Goal: Navigation & Orientation: Find specific page/section

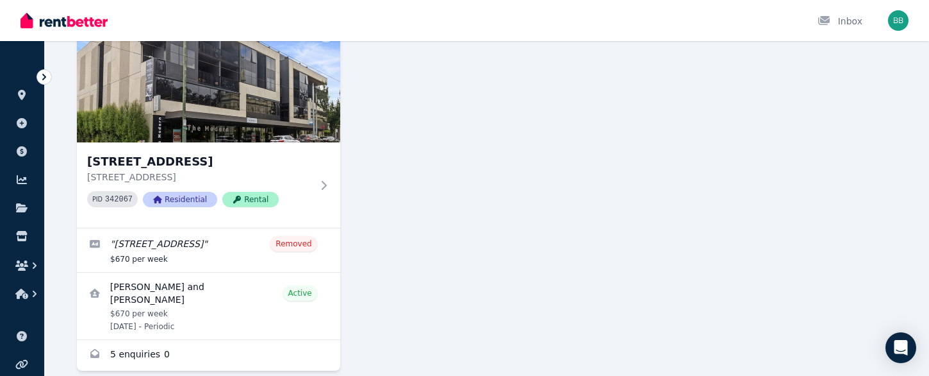
scroll to position [138, 0]
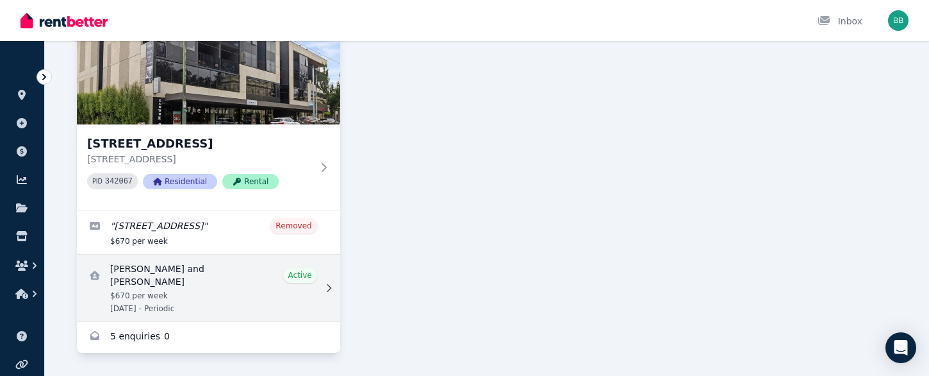
click at [146, 276] on link "View details for Francis Lee and Minju Lee" at bounding box center [208, 287] width 263 height 67
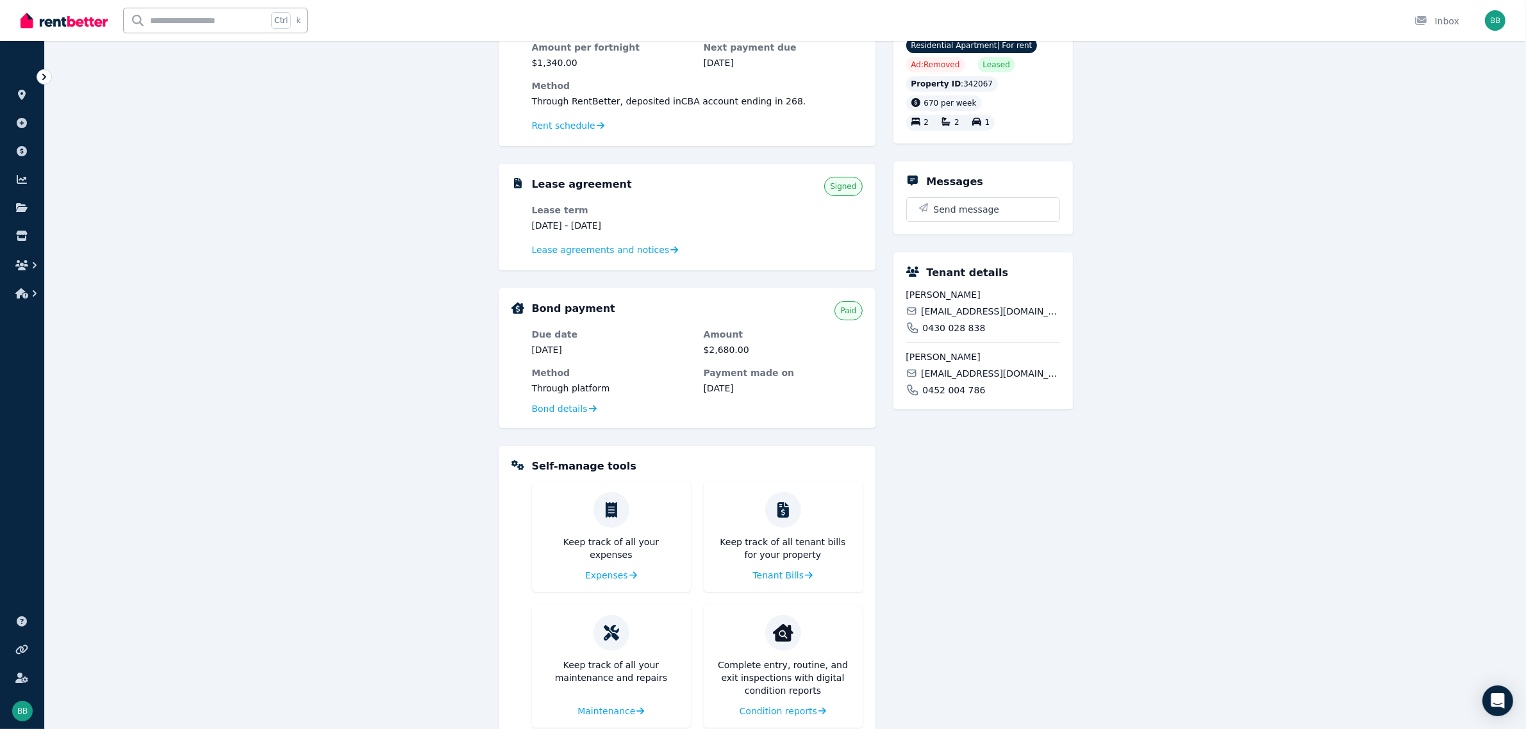
scroll to position [194, 0]
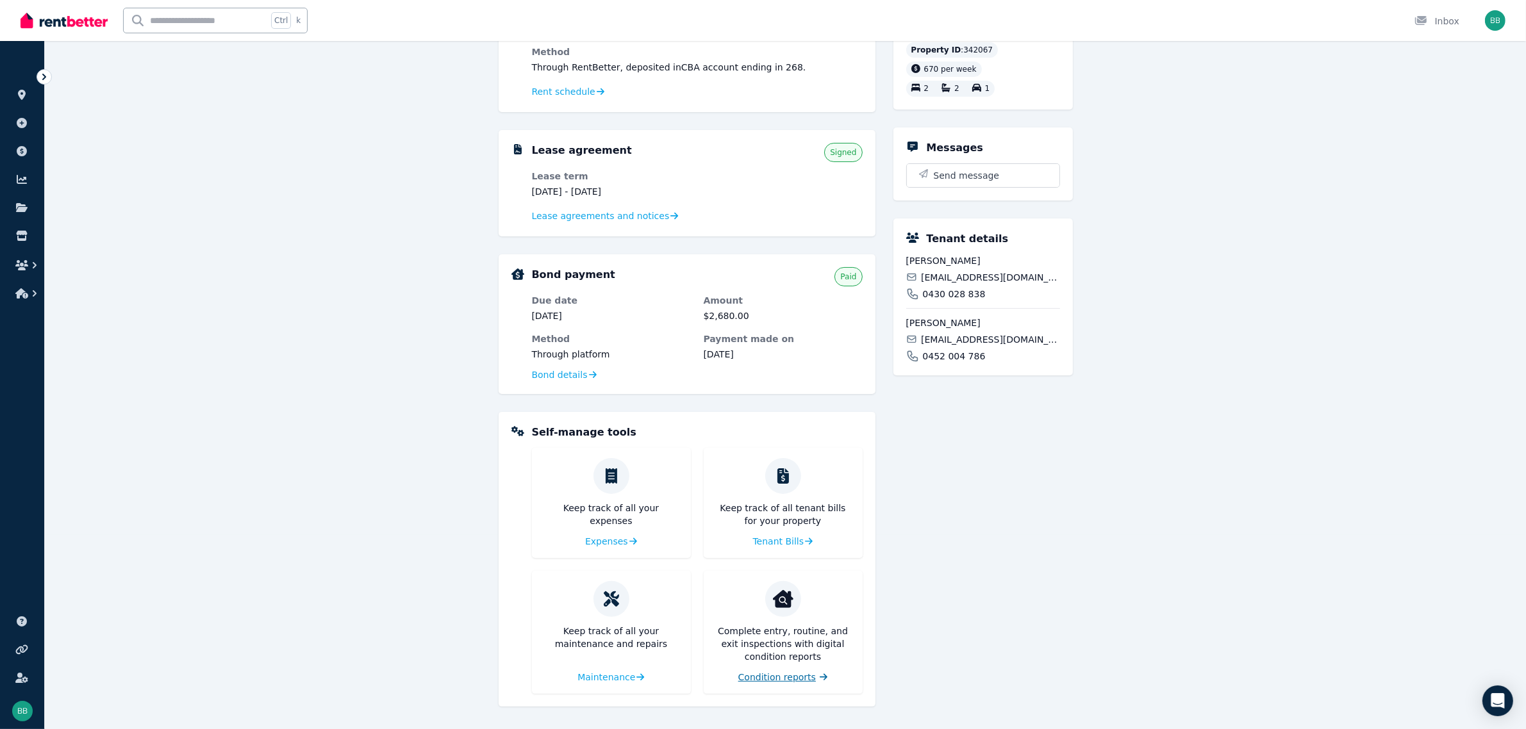
click at [783, 680] on span "Condition reports" at bounding box center [777, 677] width 78 height 13
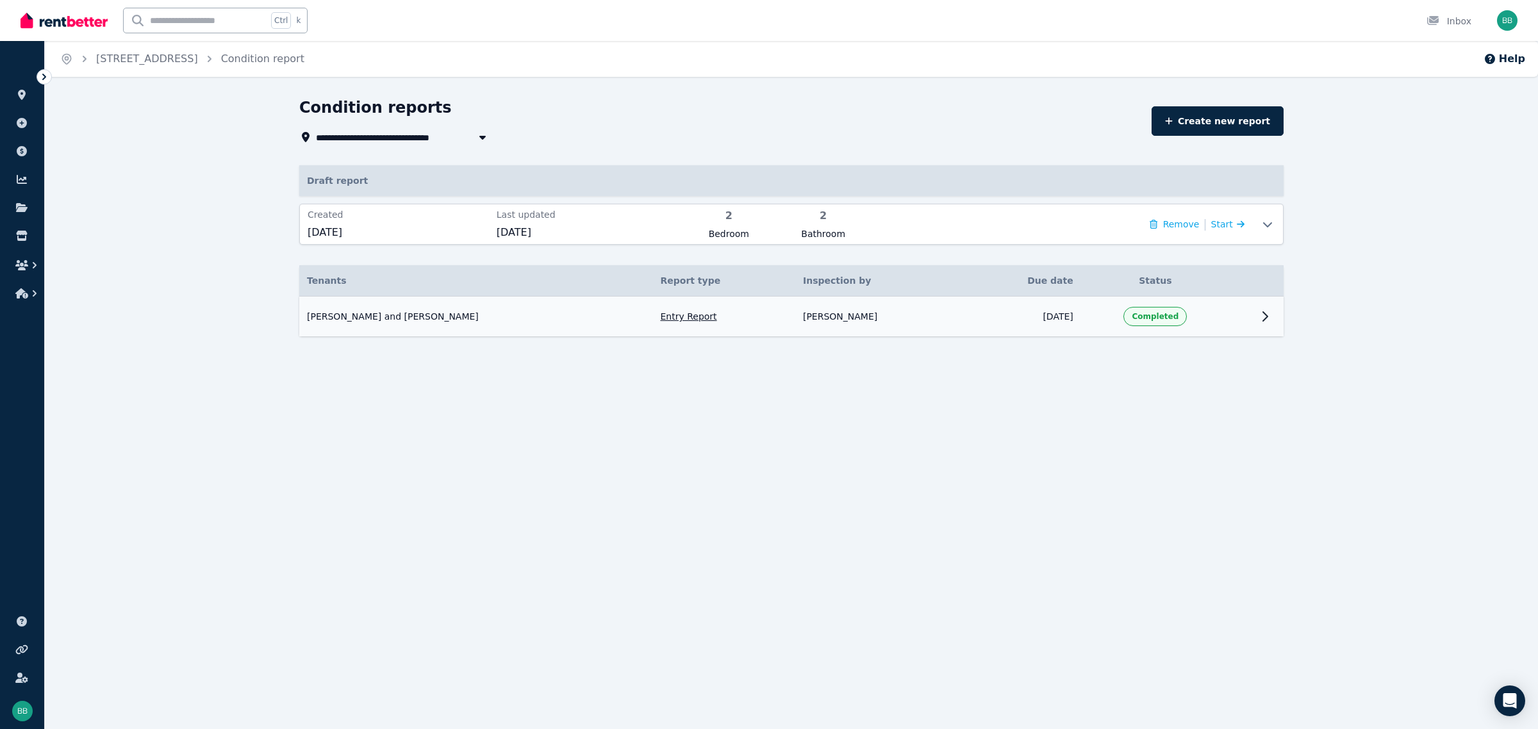
click at [1265, 315] on icon at bounding box center [1265, 316] width 15 height 15
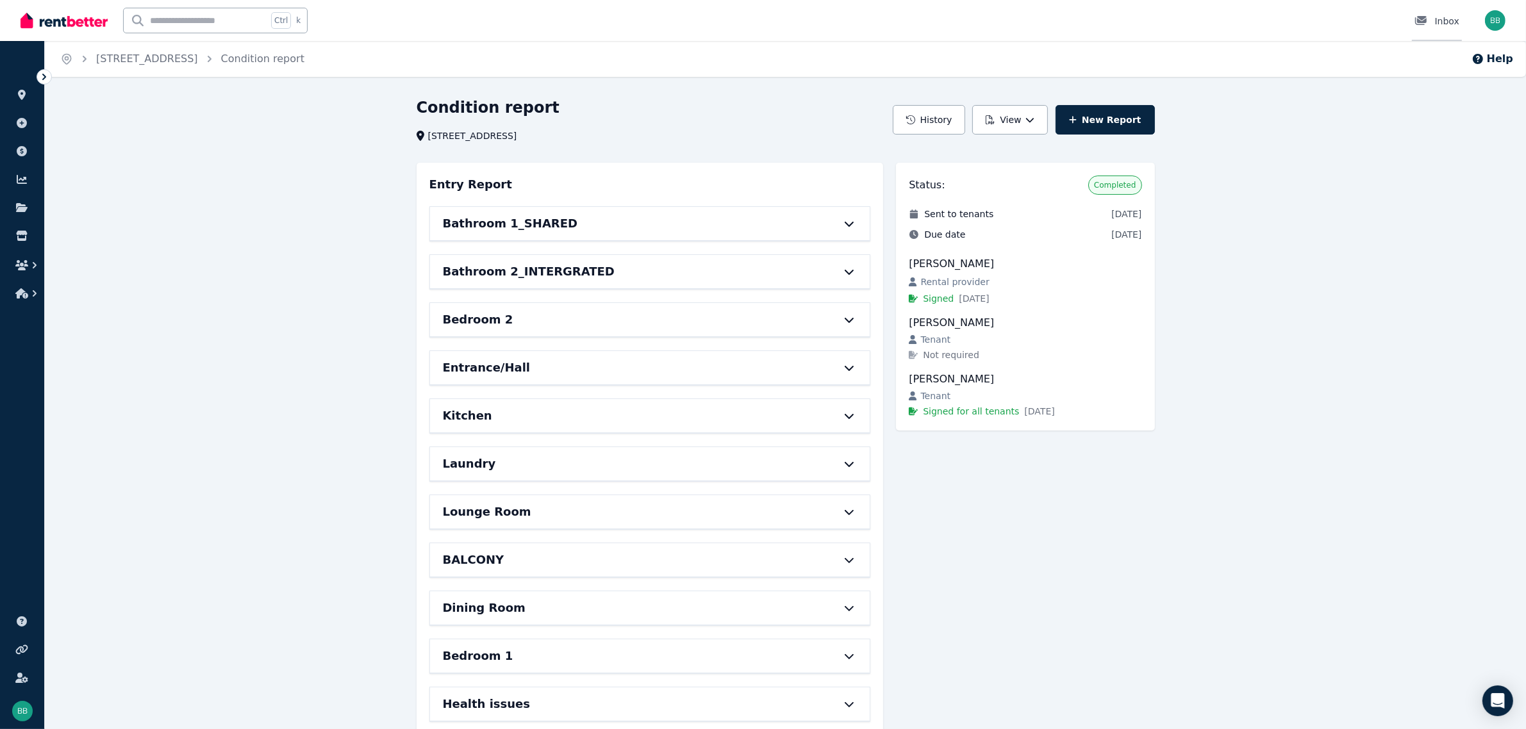
click at [1445, 21] on div "Inbox" at bounding box center [1437, 21] width 45 height 13
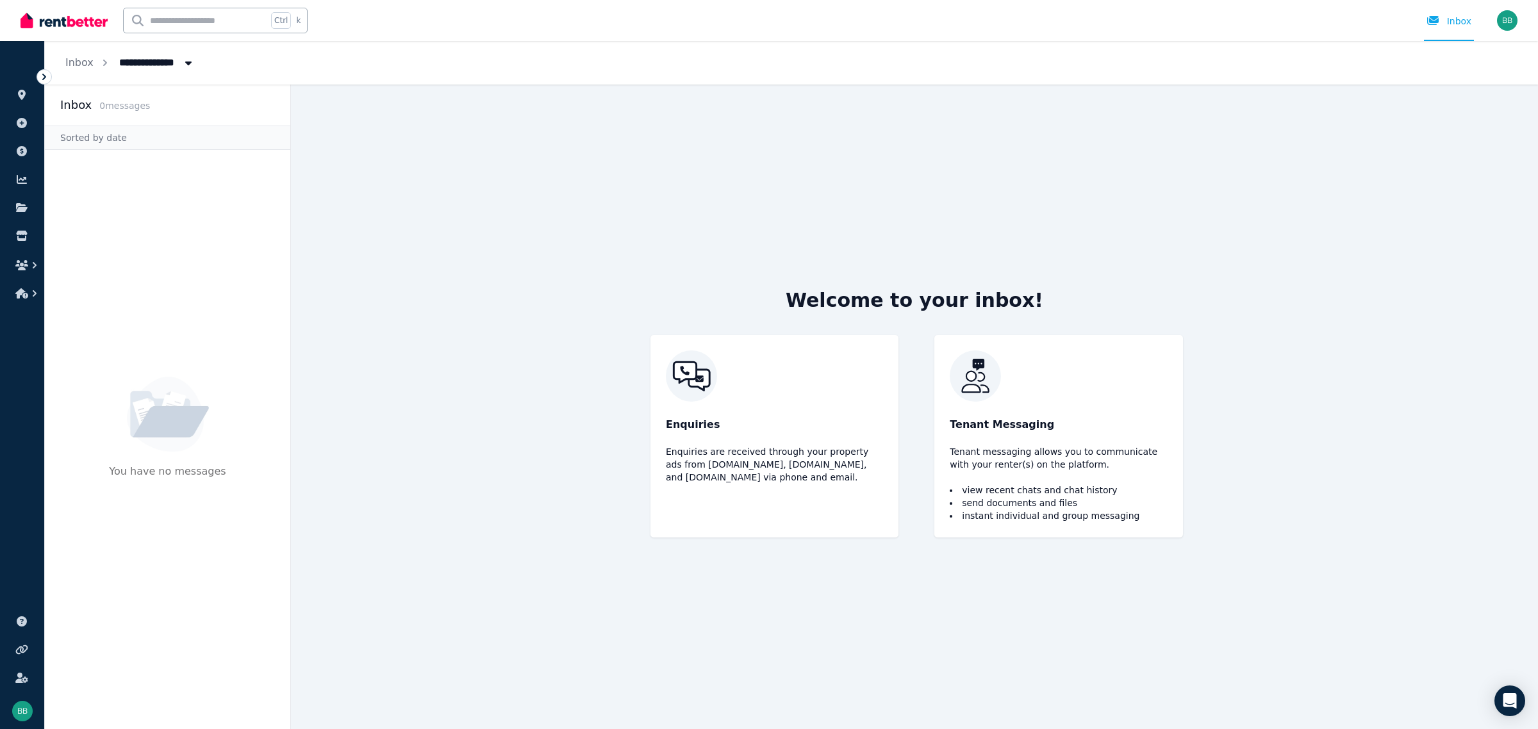
click at [594, 204] on main "Welcome to your inbox! Enquiries Enquiries are received through your property a…" at bounding box center [914, 407] width 1247 height 645
click at [18, 90] on icon at bounding box center [21, 95] width 13 height 10
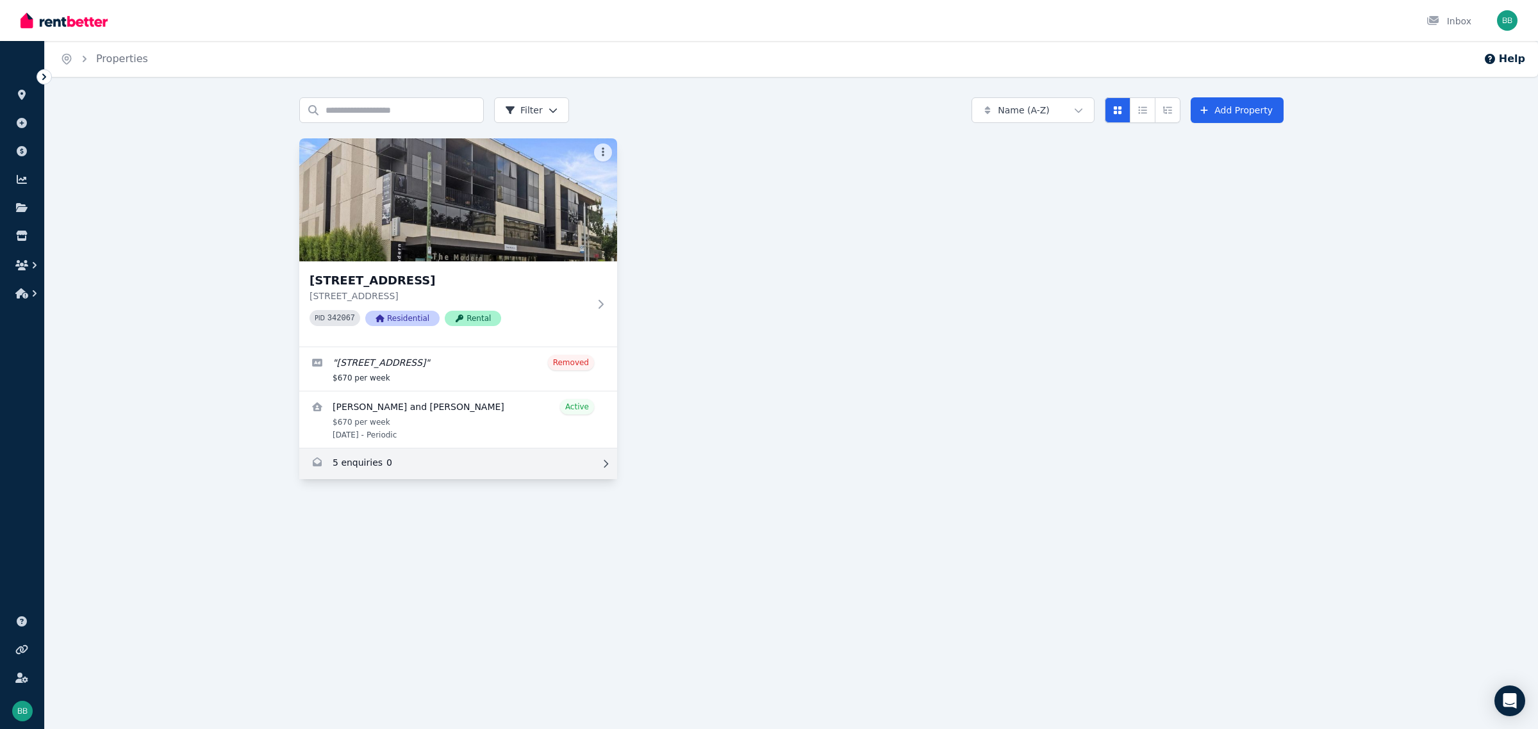
click at [359, 463] on link "Enquiries for 328/347 Camberwell Road, Camberwell" at bounding box center [458, 464] width 318 height 31
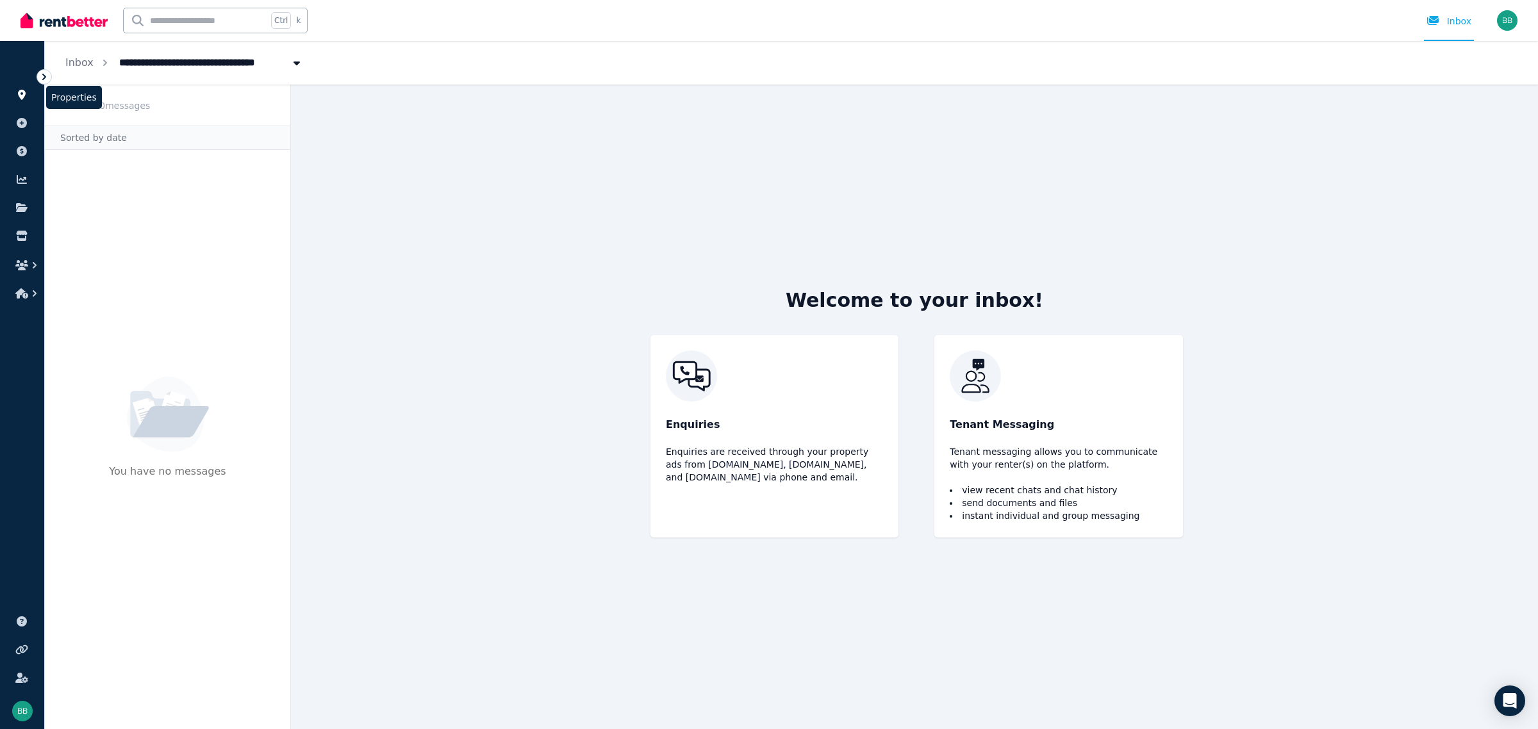
click at [19, 90] on icon at bounding box center [21, 95] width 13 height 10
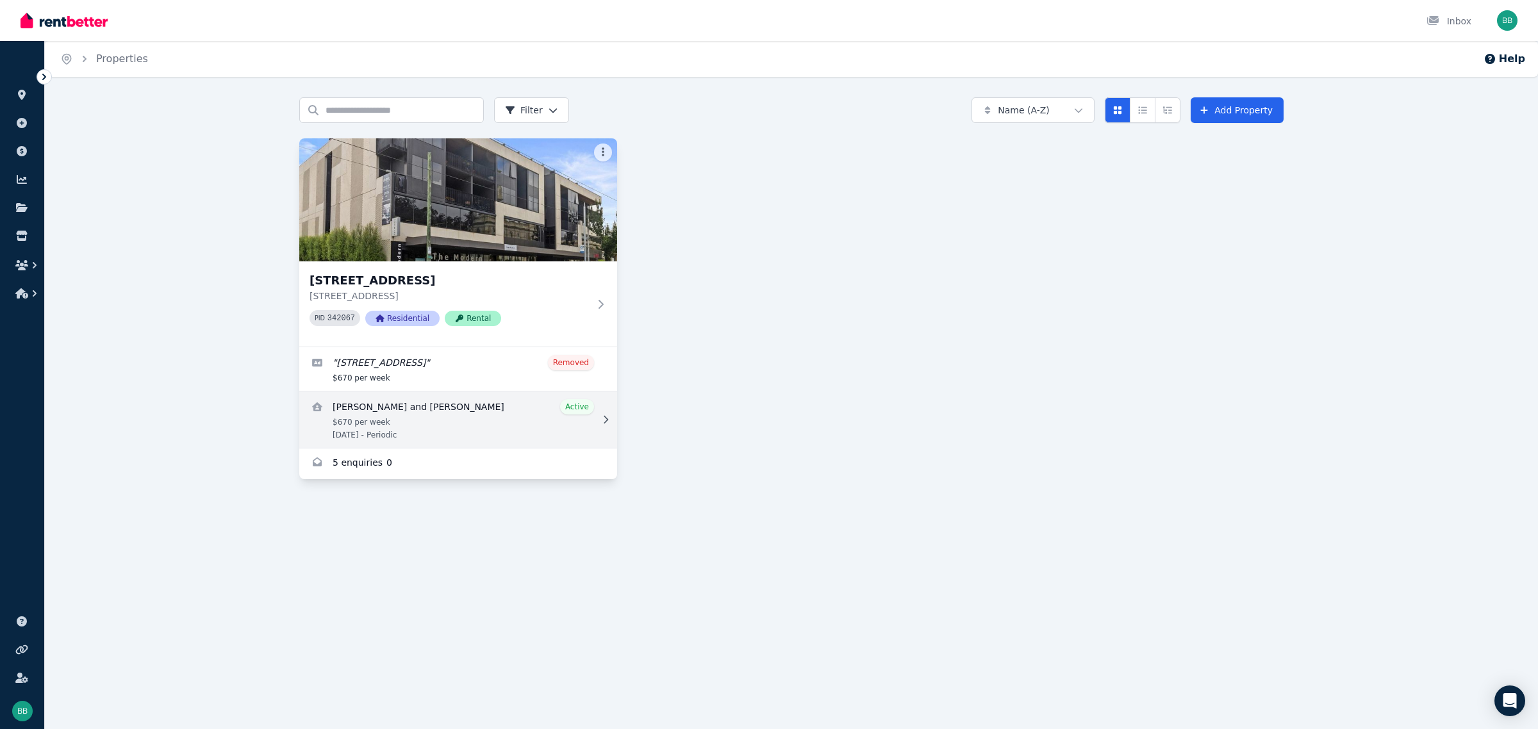
click at [601, 422] on icon at bounding box center [605, 419] width 13 height 9
click at [392, 408] on link "View details for Francis Lee and Minju Lee" at bounding box center [458, 420] width 318 height 56
